Goal: Task Accomplishment & Management: Use online tool/utility

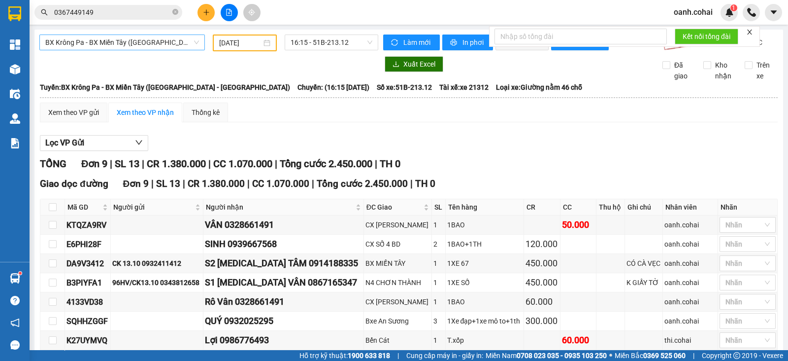
click at [153, 40] on span "BX Krông Pa - BX Miền Tây ([GEOGRAPHIC_DATA] - [GEOGRAPHIC_DATA])" at bounding box center [122, 42] width 154 height 15
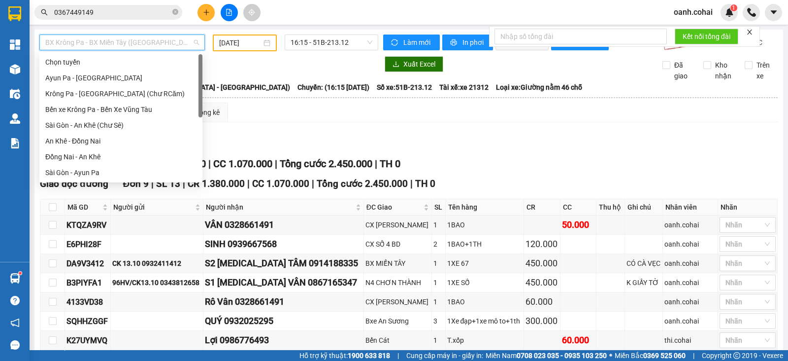
scroll to position [142, 0]
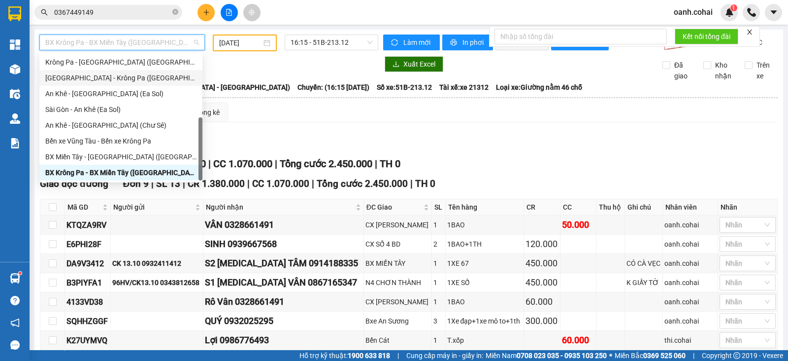
click at [97, 79] on div "[GEOGRAPHIC_DATA] - Krông Pa ([GEOGRAPHIC_DATA])" at bounding box center [120, 77] width 151 height 11
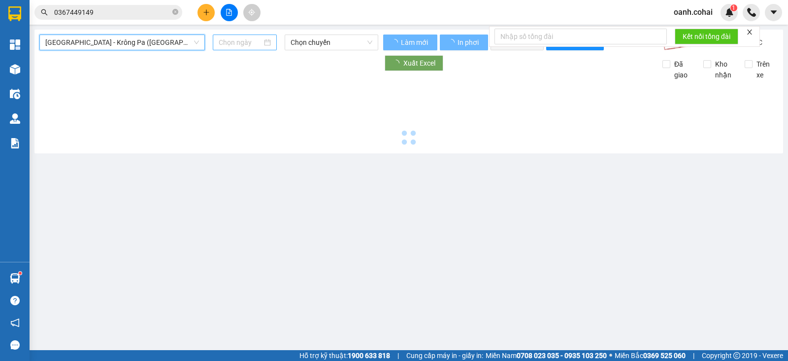
click at [231, 40] on input at bounding box center [241, 42] width 44 height 11
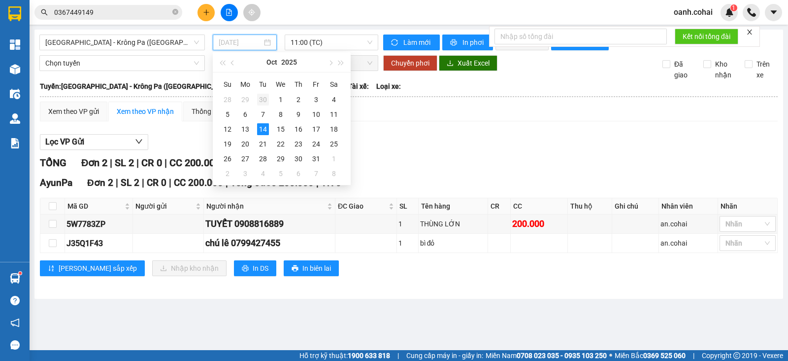
click at [261, 99] on div "30" at bounding box center [263, 100] width 12 height 12
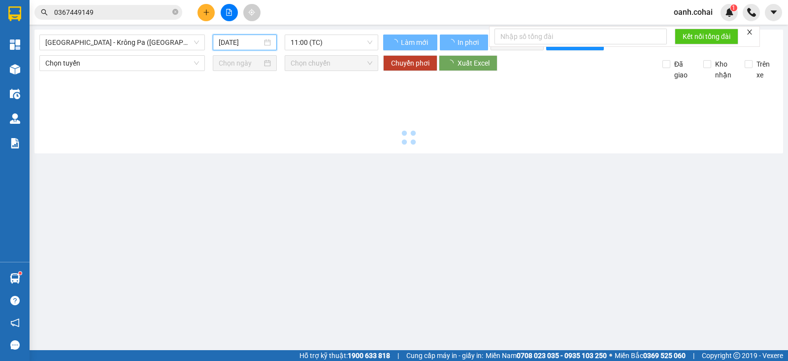
type input "[DATE]"
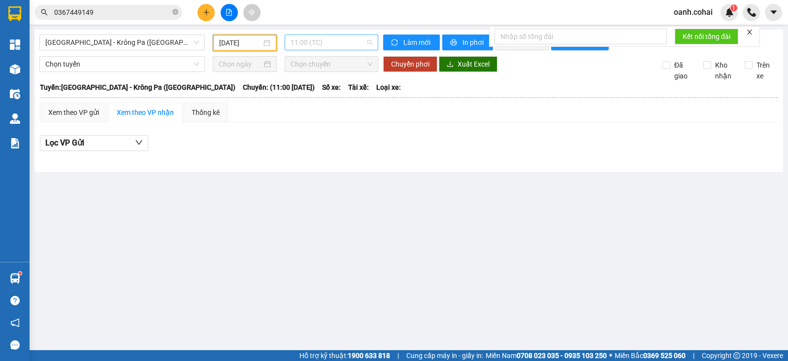
drag, startPoint x: 357, startPoint y: 38, endPoint x: 357, endPoint y: 44, distance: 5.4
click at [357, 38] on span "11:00 (TC)" at bounding box center [331, 42] width 81 height 15
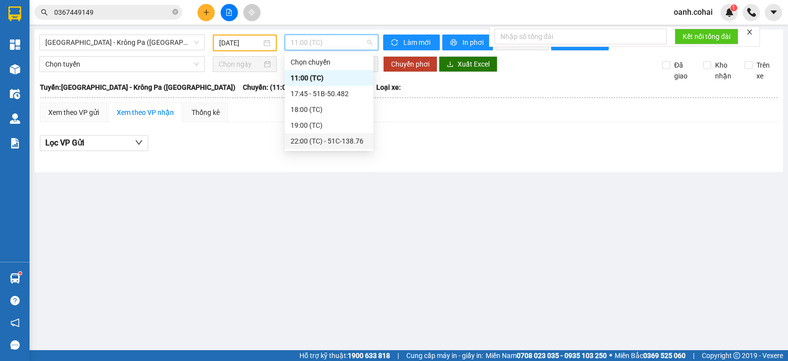
click at [346, 136] on div "22:00 (TC) - 51C-138.76" at bounding box center [329, 140] width 77 height 11
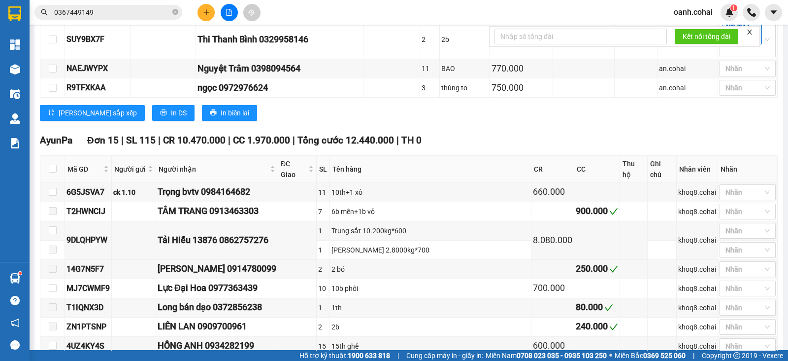
scroll to position [492, 0]
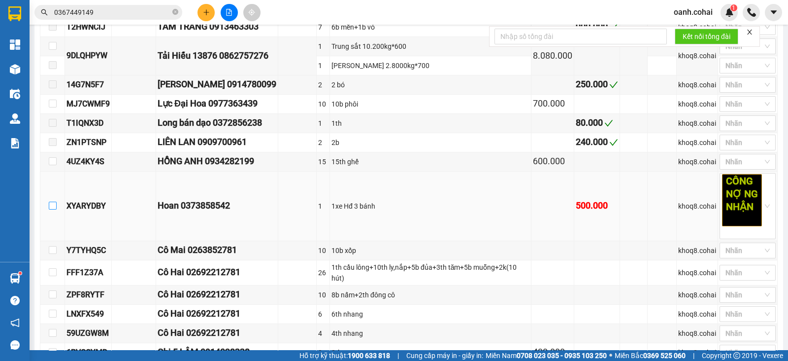
click at [49, 209] on input "checkbox" at bounding box center [53, 205] width 8 height 8
checkbox input "true"
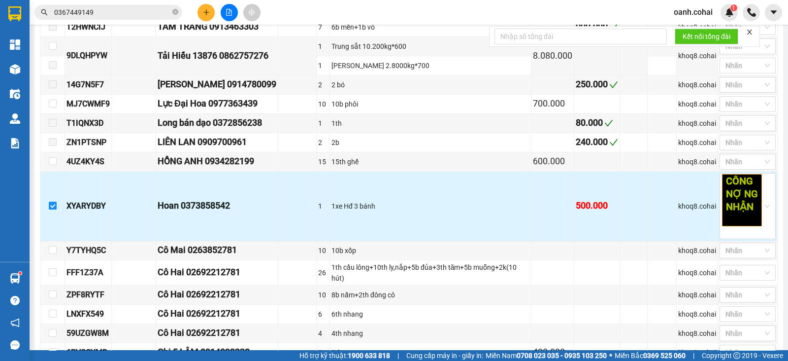
scroll to position [724, 0]
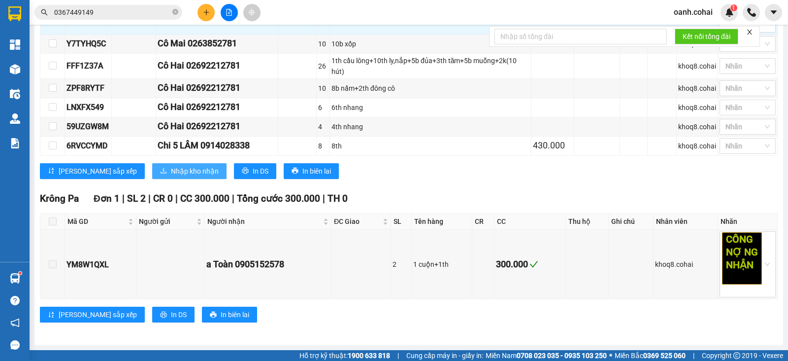
click at [152, 163] on button "Nhập kho nhận" at bounding box center [189, 171] width 74 height 16
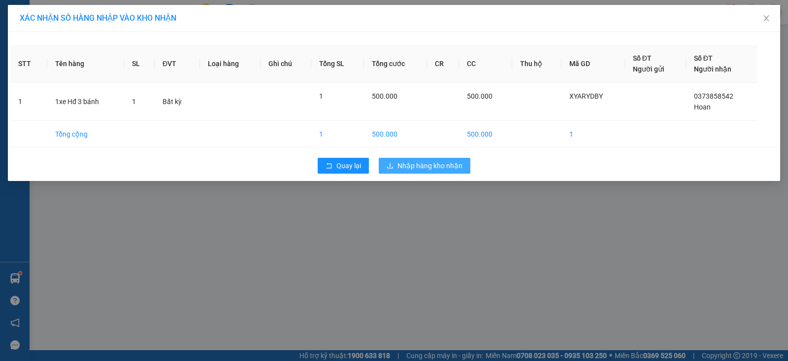
click at [437, 165] on span "Nhập hàng kho nhận" at bounding box center [430, 165] width 65 height 11
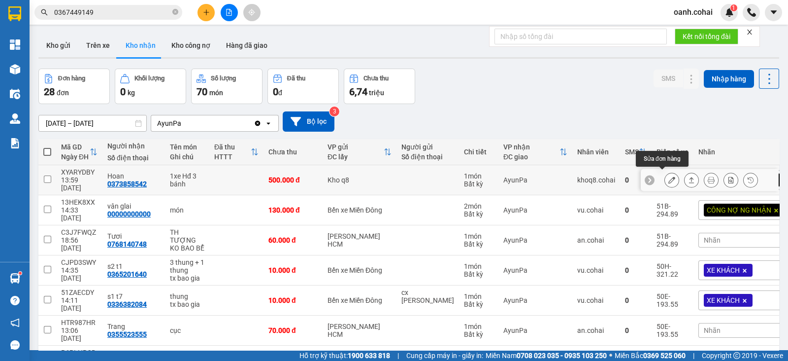
click at [668, 180] on icon at bounding box center [671, 179] width 7 height 7
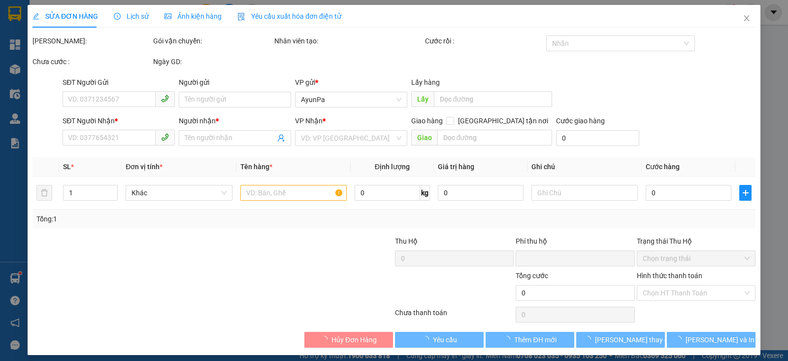
type input "0373858542"
type input "Hoan"
type input "0"
type input "500.000"
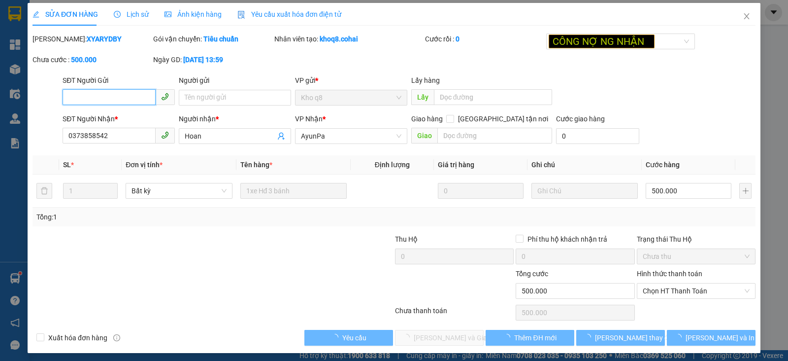
scroll to position [5, 0]
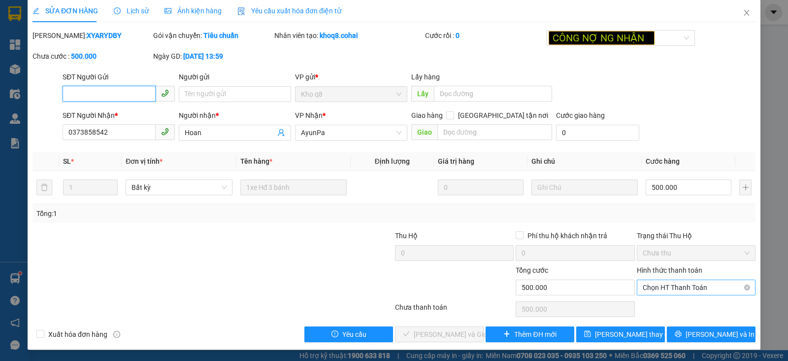
click at [699, 287] on span "Chọn HT Thanh Toán" at bounding box center [696, 287] width 107 height 15
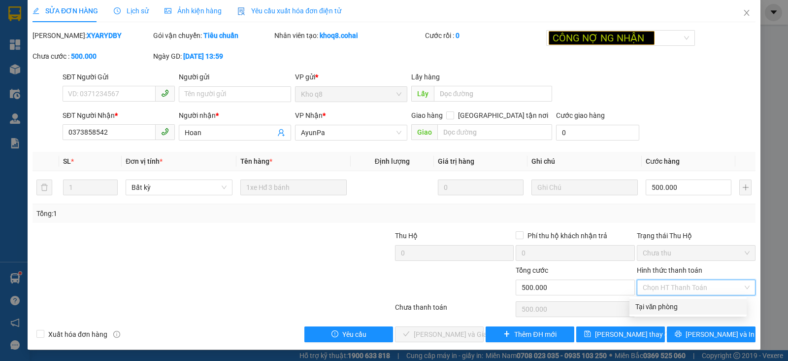
click at [665, 308] on div "Tại văn phòng" at bounding box center [687, 306] width 105 height 11
type input "0"
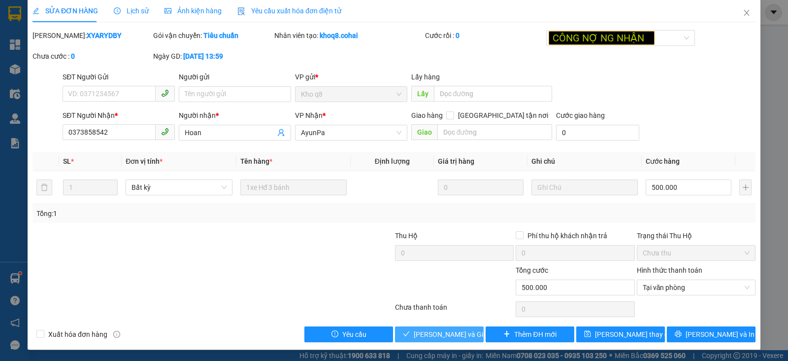
click at [428, 332] on span "[PERSON_NAME] và Giao hàng" at bounding box center [461, 334] width 95 height 11
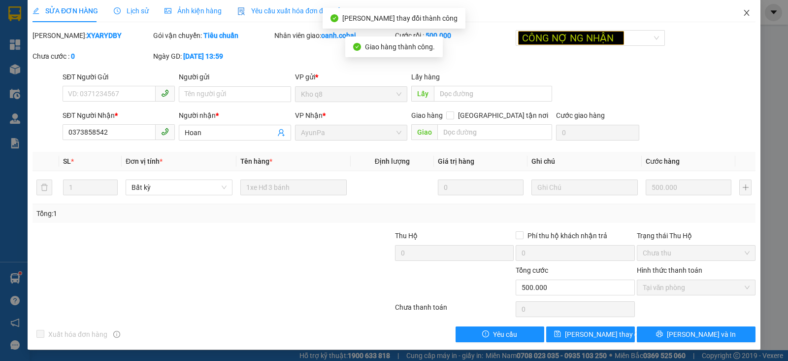
click at [743, 10] on icon "close" at bounding box center [747, 13] width 8 height 8
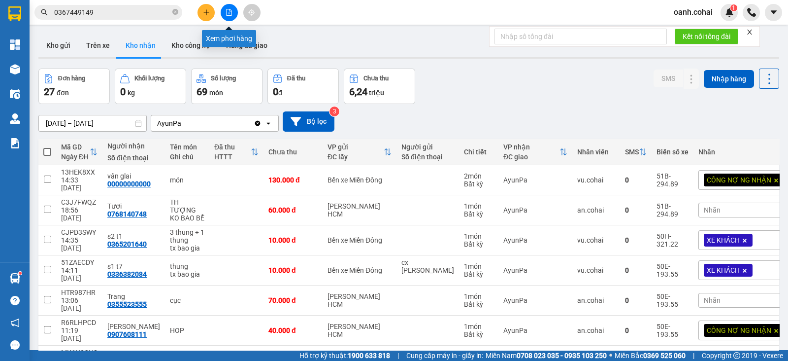
click at [228, 7] on button at bounding box center [229, 12] width 17 height 17
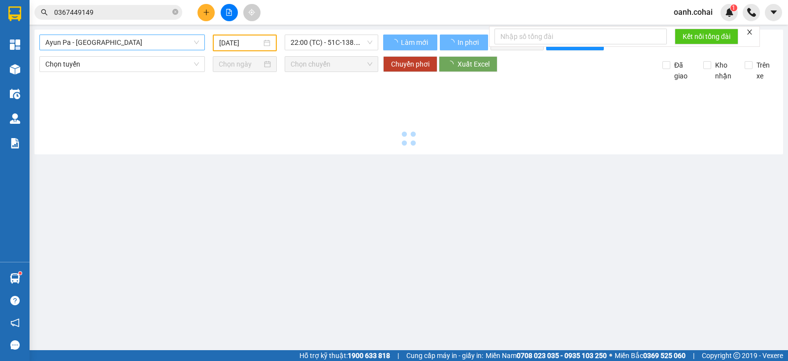
type input "[DATE]"
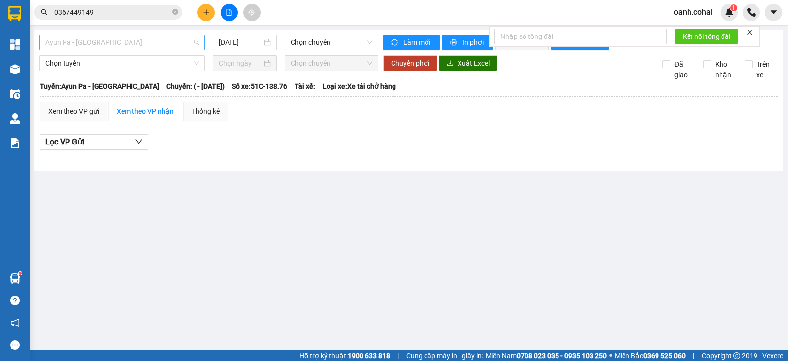
click at [163, 45] on span "Ayun Pa - [GEOGRAPHIC_DATA]" at bounding box center [122, 42] width 154 height 15
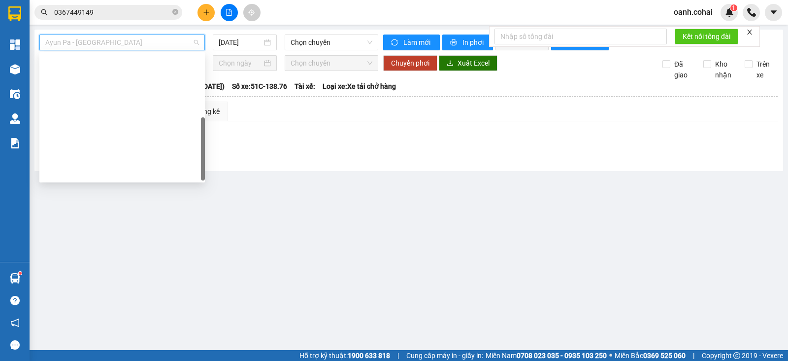
scroll to position [142, 0]
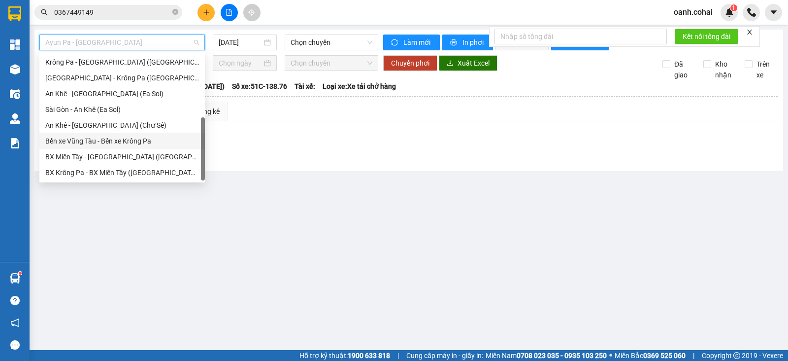
click at [95, 143] on div "Bến xe Vũng Tàu - Bến xe Krông Pa" at bounding box center [122, 140] width 154 height 11
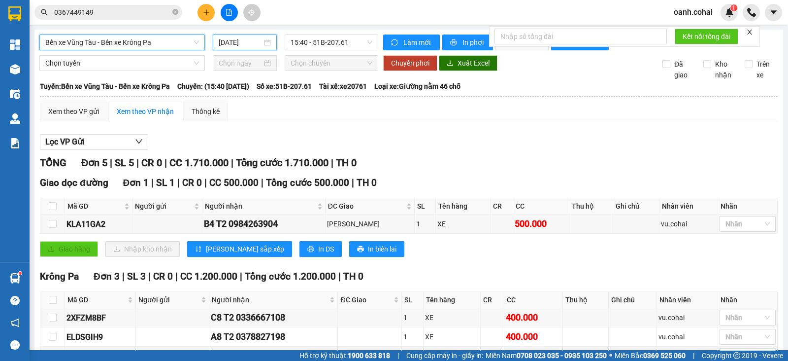
click at [239, 46] on input "[DATE]" at bounding box center [241, 42] width 44 height 11
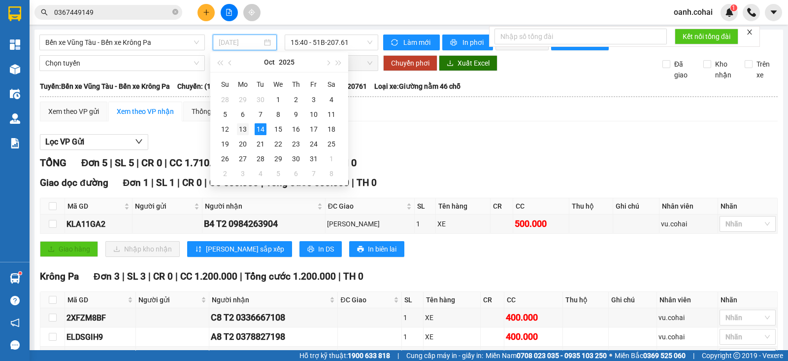
click at [243, 130] on div "13" at bounding box center [243, 129] width 12 height 12
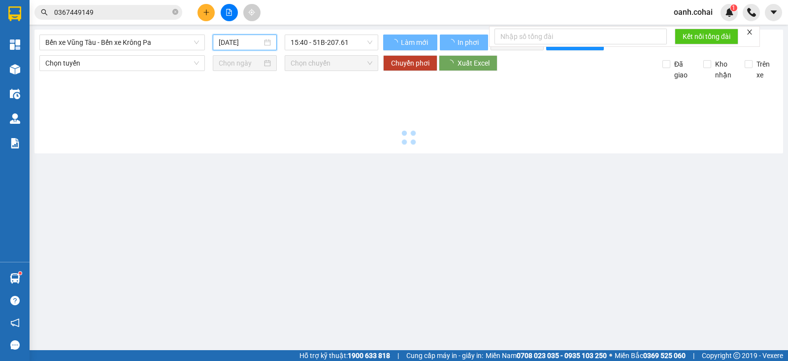
type input "[DATE]"
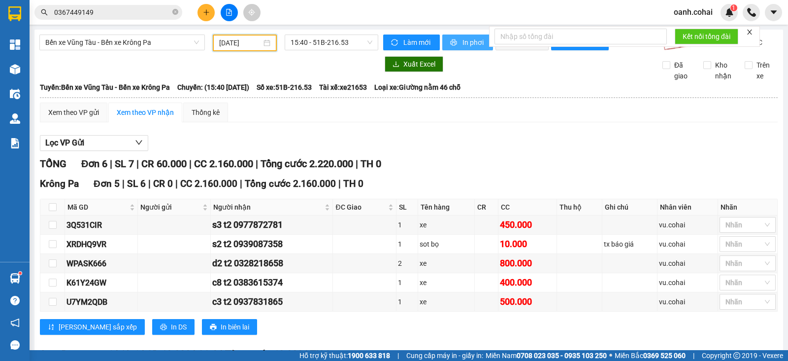
click at [467, 41] on span "In phơi" at bounding box center [474, 42] width 23 height 11
click at [416, 329] on div "[PERSON_NAME] sắp xếp In DS In biên lai" at bounding box center [409, 327] width 738 height 16
click at [167, 35] on span "Bến xe Vũng Tàu - Bến xe Krông Pa" at bounding box center [122, 42] width 154 height 15
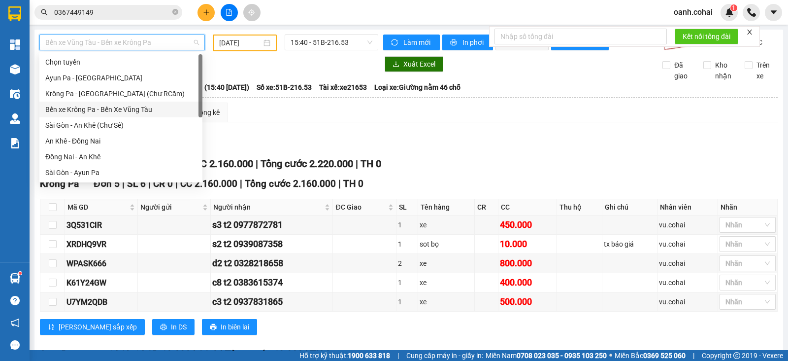
click at [124, 110] on div "Bến xe Krông Pa - Bến Xe Vũng Tàu" at bounding box center [120, 109] width 151 height 11
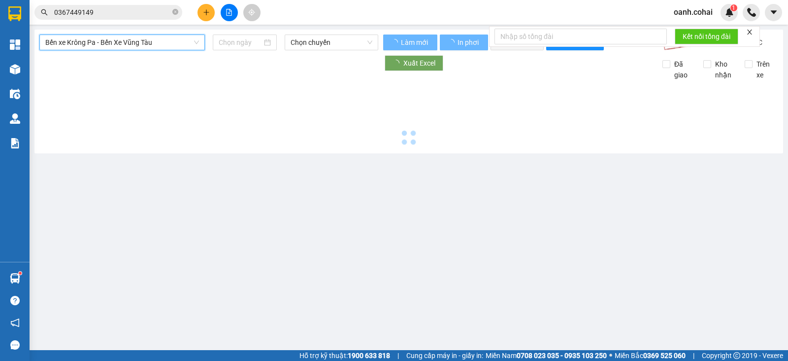
type input "[DATE]"
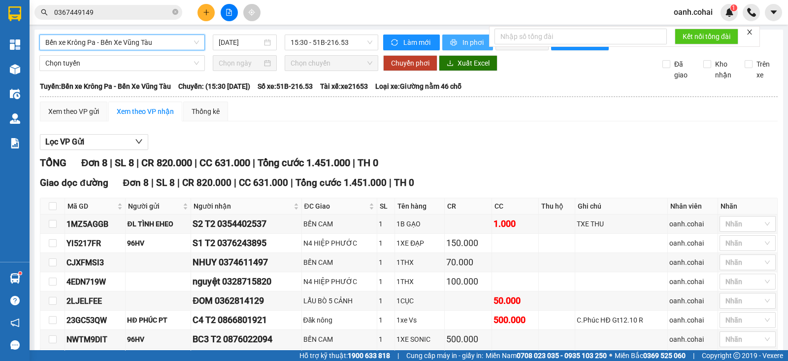
click at [468, 43] on span "In phơi" at bounding box center [474, 42] width 23 height 11
click at [169, 37] on span "Bến xe Krông Pa - Bến Xe Vũng Tàu" at bounding box center [122, 42] width 154 height 15
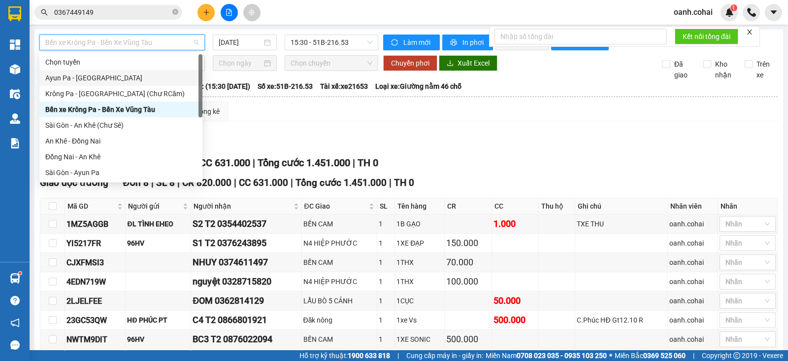
scroll to position [142, 0]
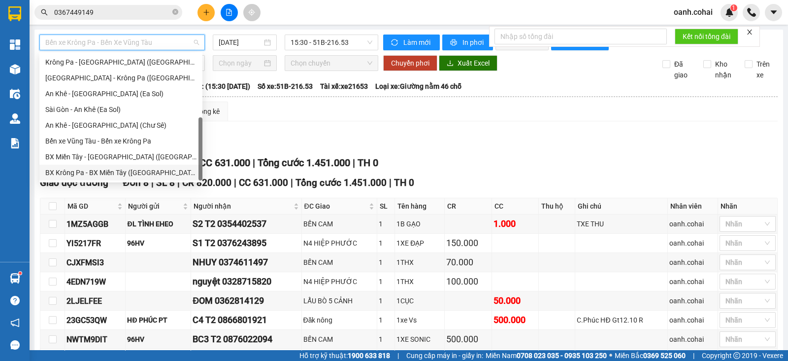
click at [104, 173] on div "BX Krông Pa - BX Miền Tây ([GEOGRAPHIC_DATA] - [GEOGRAPHIC_DATA])" at bounding box center [120, 172] width 151 height 11
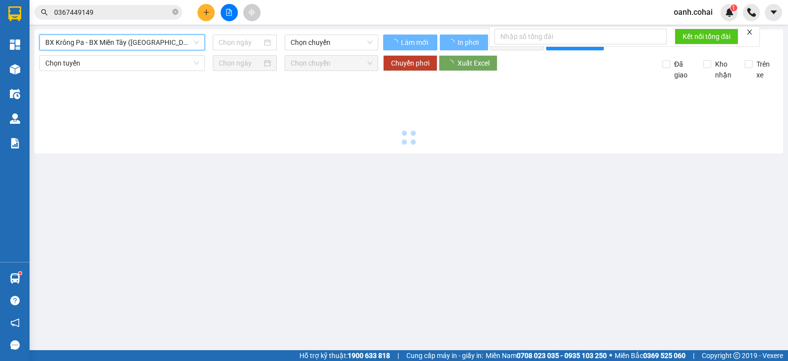
type input "[DATE]"
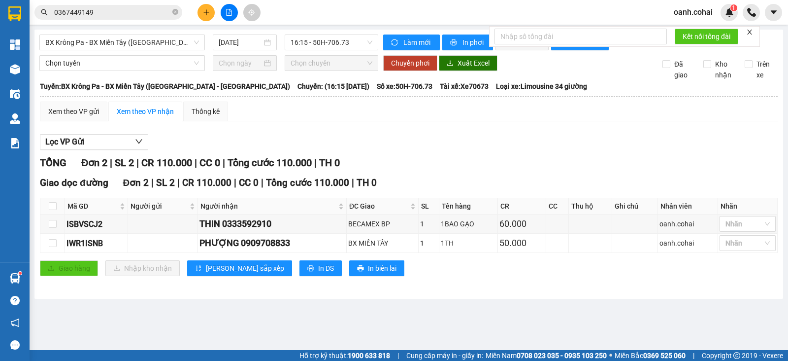
click at [153, 32] on div "BX Krông Pa - BX [GEOGRAPHIC_DATA] ([GEOGRAPHIC_DATA] - [GEOGRAPHIC_DATA]) [DAT…" at bounding box center [408, 164] width 749 height 269
click at [152, 43] on span "BX Krông Pa - BX Miền Tây ([GEOGRAPHIC_DATA] - [GEOGRAPHIC_DATA])" at bounding box center [122, 42] width 154 height 15
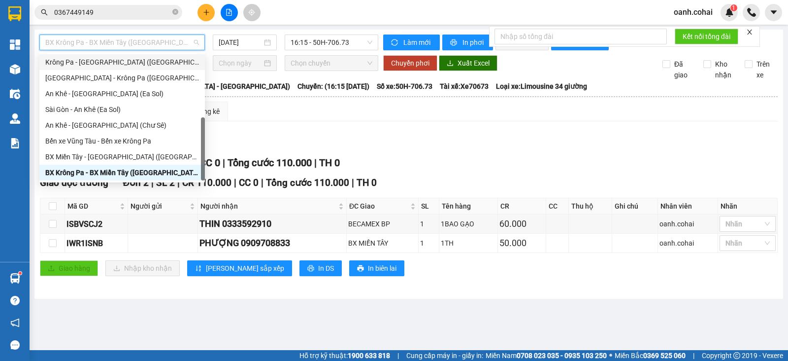
click at [110, 58] on div "Krông Pa - [GEOGRAPHIC_DATA] ([GEOGRAPHIC_DATA])" at bounding box center [122, 62] width 154 height 11
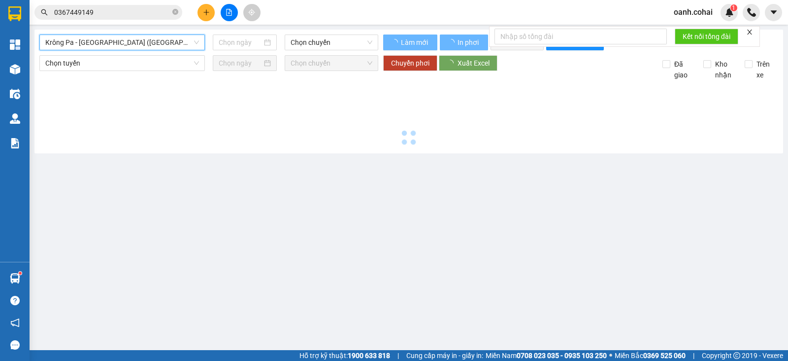
type input "[DATE]"
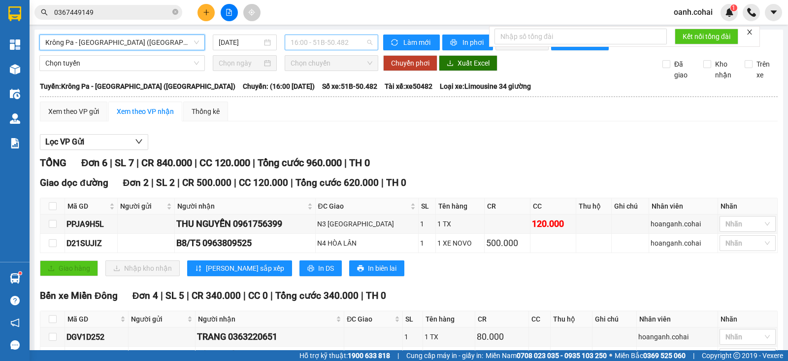
click at [337, 38] on span "16:00 - 51B-50.482" at bounding box center [331, 42] width 81 height 15
click at [450, 150] on div "Lọc VP Gửi" at bounding box center [409, 142] width 738 height 16
click at [155, 40] on span "Krông Pa - [GEOGRAPHIC_DATA] ([GEOGRAPHIC_DATA])" at bounding box center [122, 42] width 154 height 15
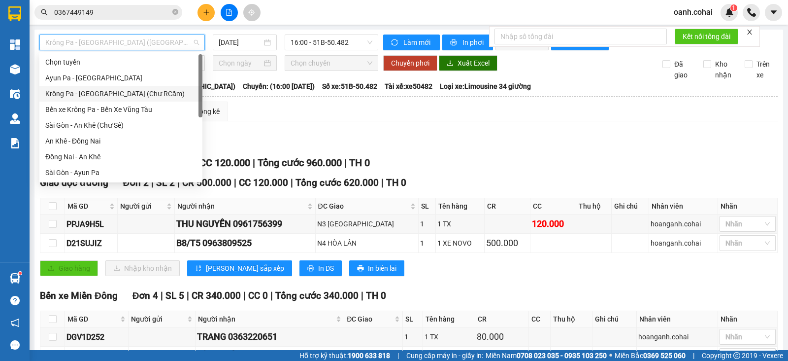
click at [130, 88] on div "Krông Pa - [GEOGRAPHIC_DATA] (Chư RCăm)" at bounding box center [120, 93] width 151 height 11
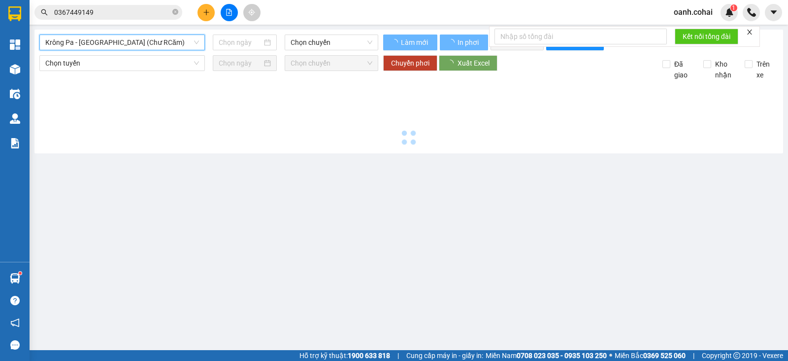
type input "[DATE]"
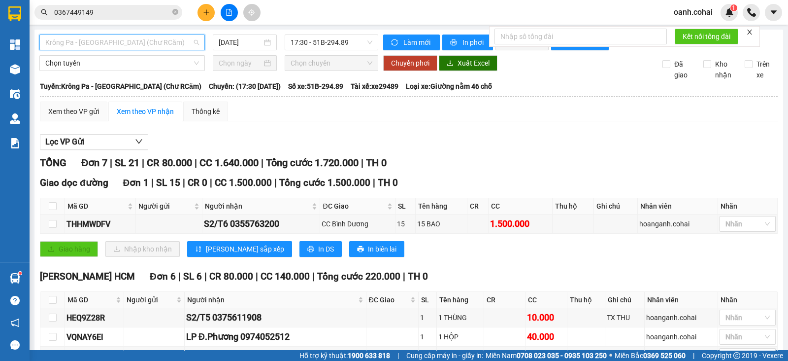
click at [175, 42] on span "Krông Pa - [GEOGRAPHIC_DATA] (Chư RCăm)" at bounding box center [122, 42] width 154 height 15
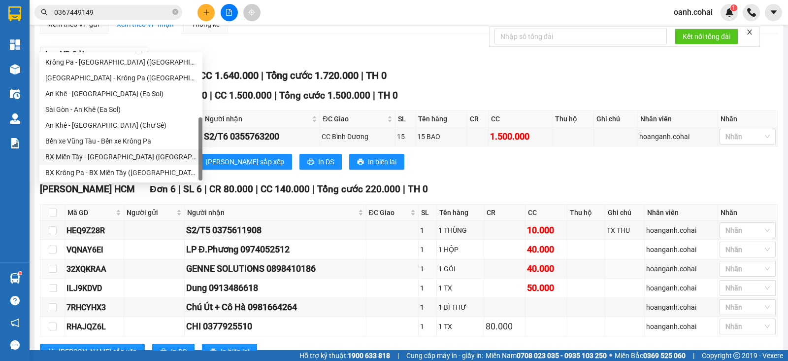
scroll to position [68, 0]
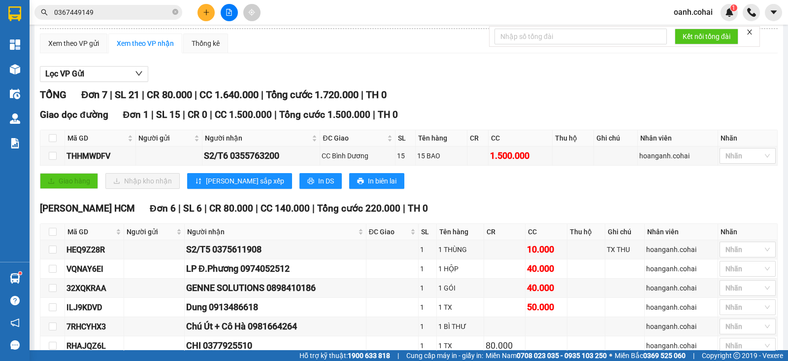
click at [488, 189] on div "Giao hàng Nhập kho nhận Lưu sắp xếp In DS In biên lai" at bounding box center [409, 181] width 738 height 16
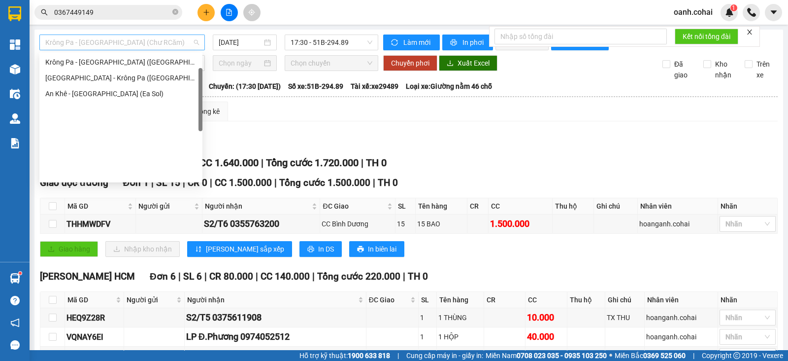
scroll to position [32, 0]
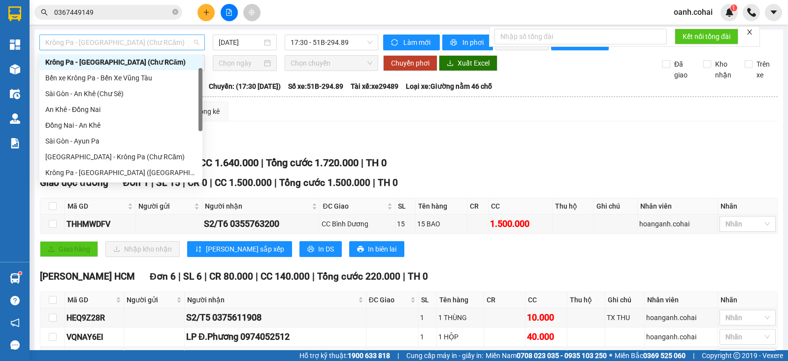
click at [175, 40] on span "Krông Pa - [GEOGRAPHIC_DATA] (Chư RCăm)" at bounding box center [122, 42] width 154 height 15
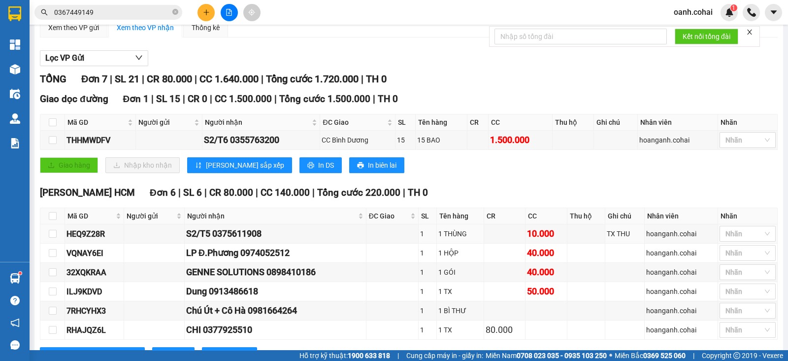
scroll to position [0, 0]
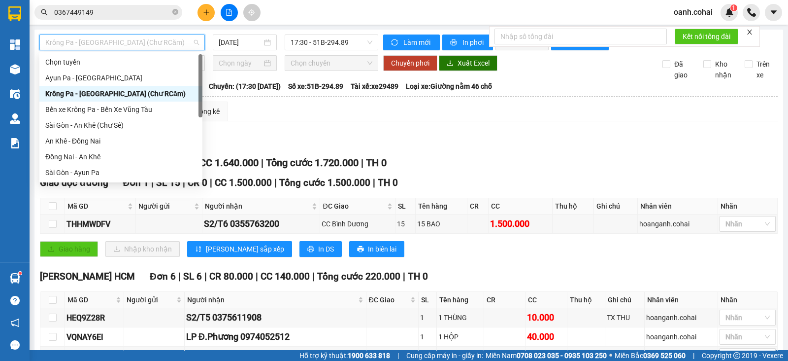
click at [167, 44] on span "Krông Pa - [GEOGRAPHIC_DATA] (Chư RCăm)" at bounding box center [122, 42] width 154 height 15
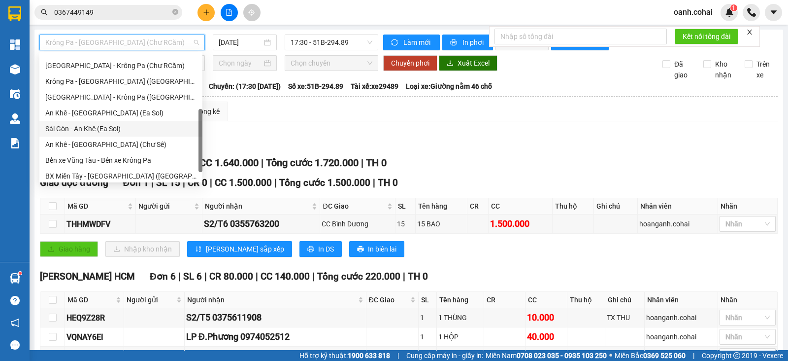
scroll to position [142, 0]
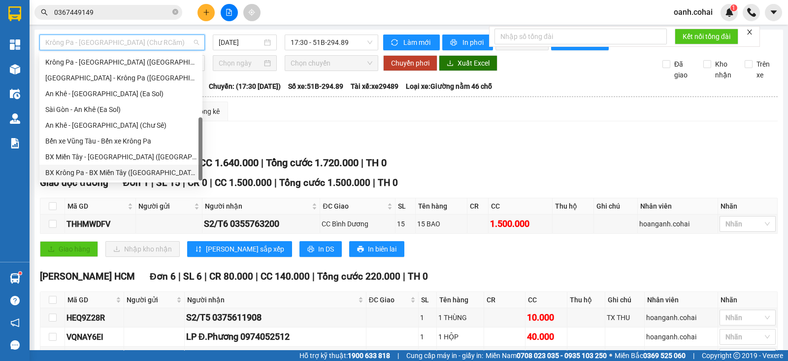
click at [111, 168] on div "BX Krông Pa - BX Miền Tây ([GEOGRAPHIC_DATA] - [GEOGRAPHIC_DATA])" at bounding box center [120, 172] width 151 height 11
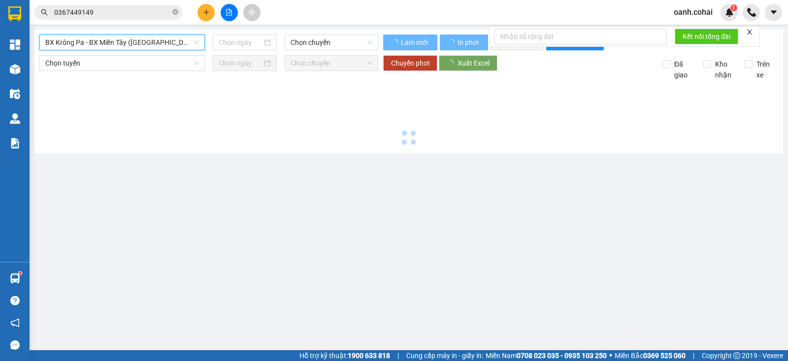
type input "[DATE]"
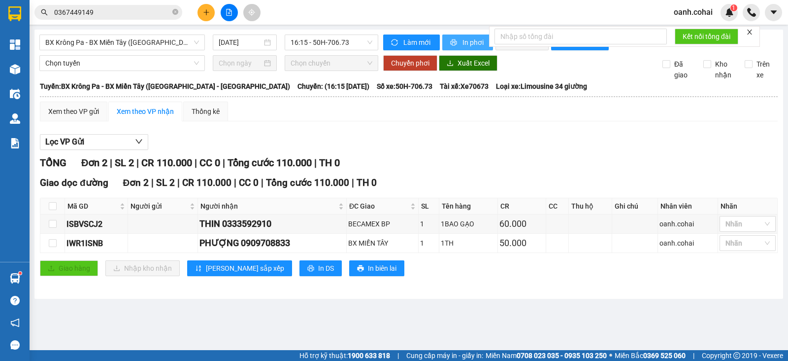
click at [472, 41] on span "In phơi" at bounding box center [474, 42] width 23 height 11
